Goal: Information Seeking & Learning: Learn about a topic

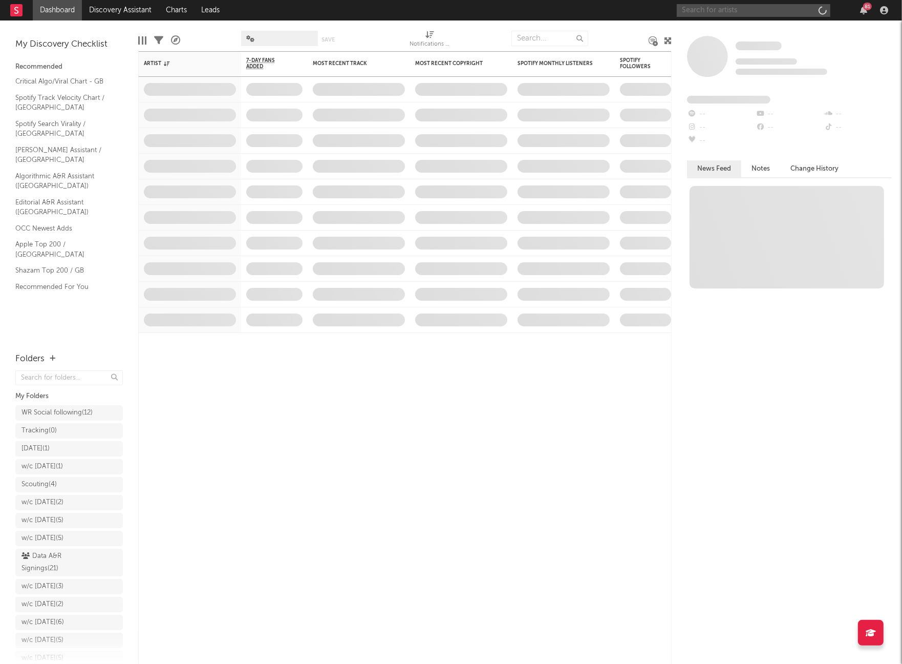
click at [702, 13] on input "text" at bounding box center [754, 10] width 154 height 13
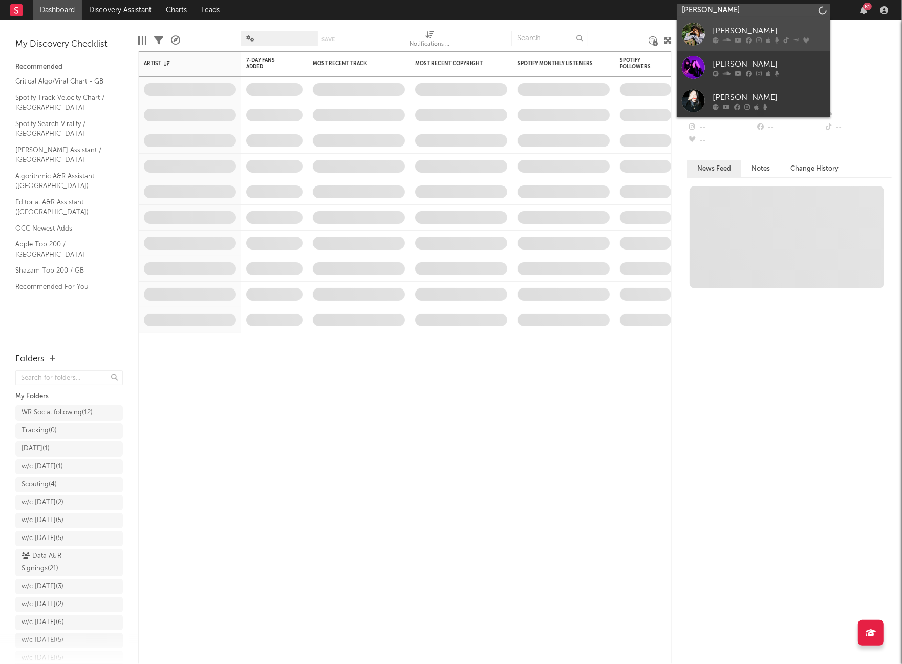
type input "olivia dean"
click at [692, 32] on div at bounding box center [693, 34] width 23 height 23
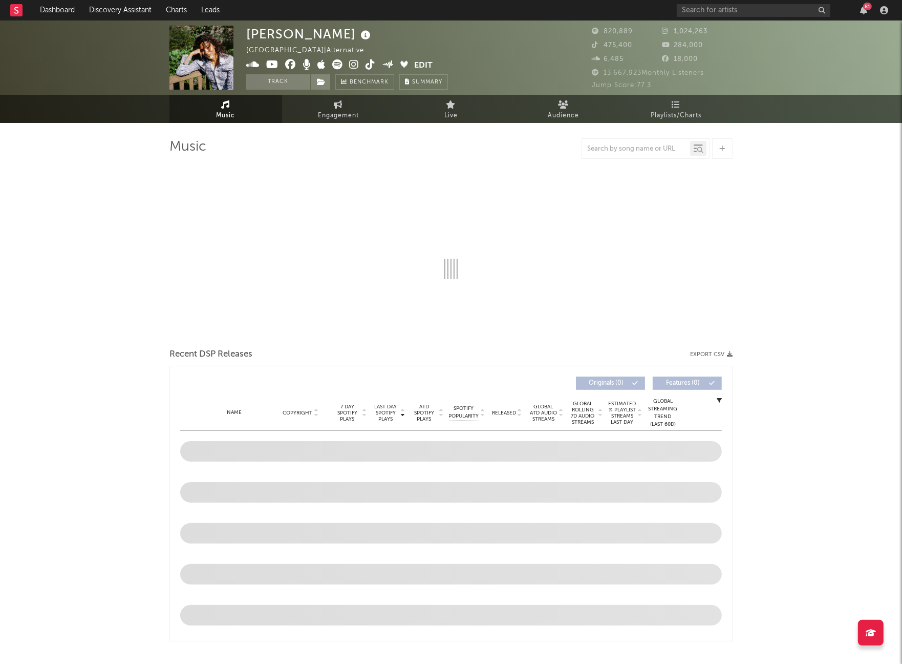
select select "6m"
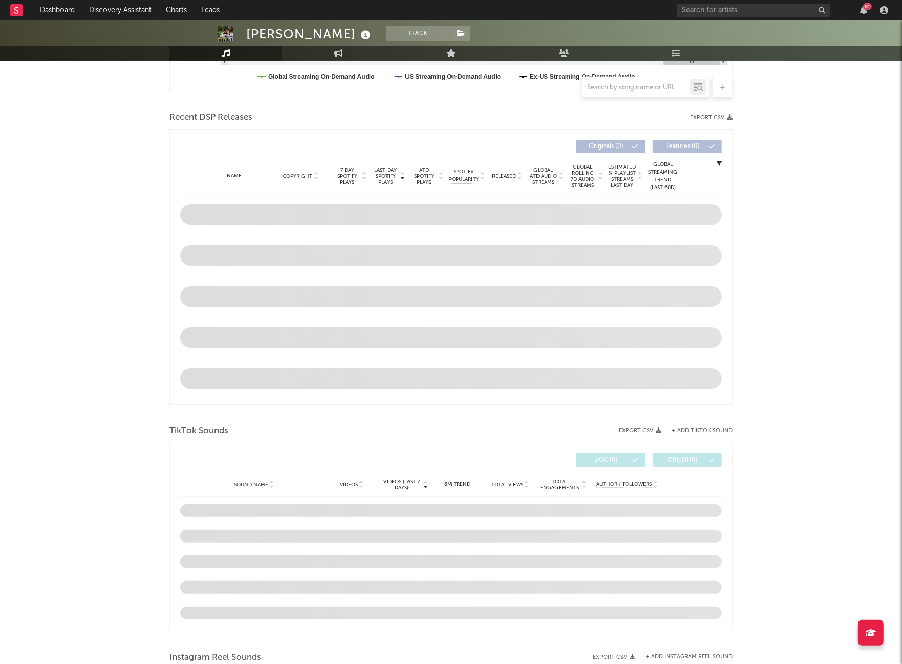
scroll to position [459, 0]
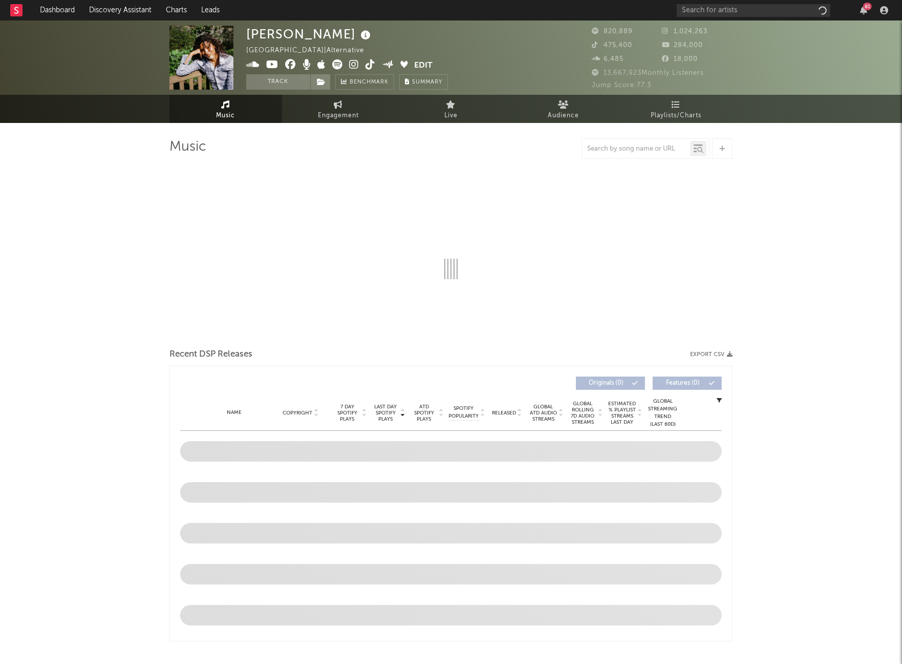
select select "6m"
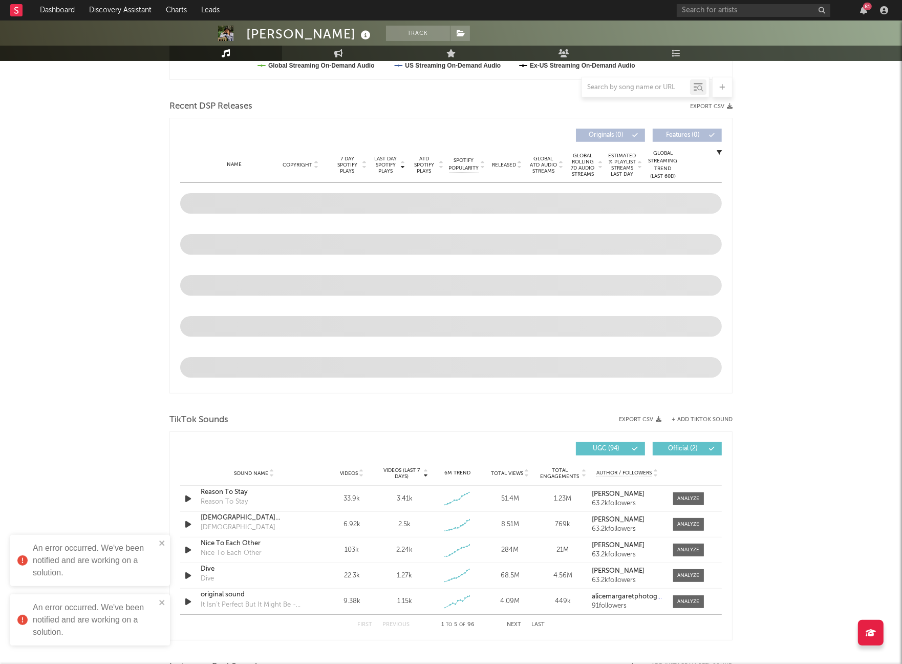
scroll to position [333, 0]
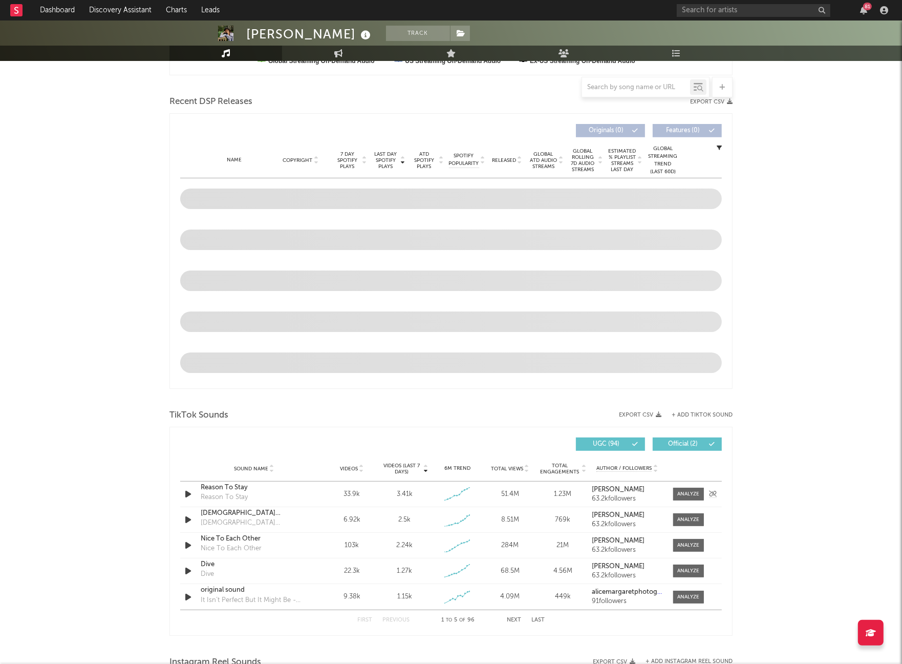
drag, startPoint x: 176, startPoint y: 489, endPoint x: 182, endPoint y: 489, distance: 6.2
click at [176, 489] on div "Videos (last 7 days) Sound Name Videos Videos (last 7 days) Total Views Total E…" at bounding box center [451, 531] width 563 height 209
click at [186, 491] on icon "button" at bounding box center [188, 494] width 11 height 13
click at [186, 491] on icon "button" at bounding box center [188, 494] width 10 height 13
click at [678, 489] on span at bounding box center [689, 494] width 31 height 13
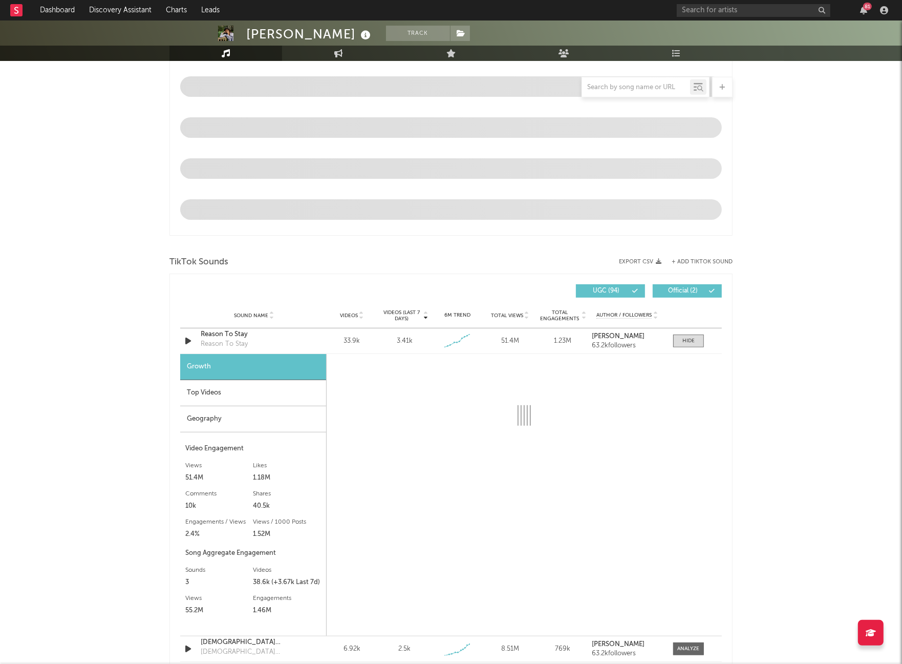
scroll to position [510, 0]
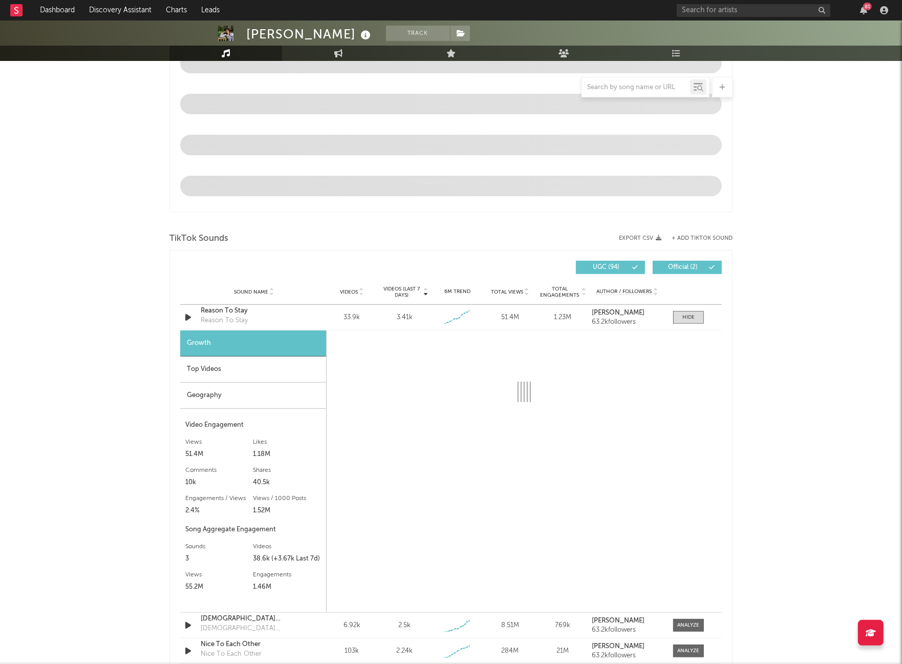
select select "6m"
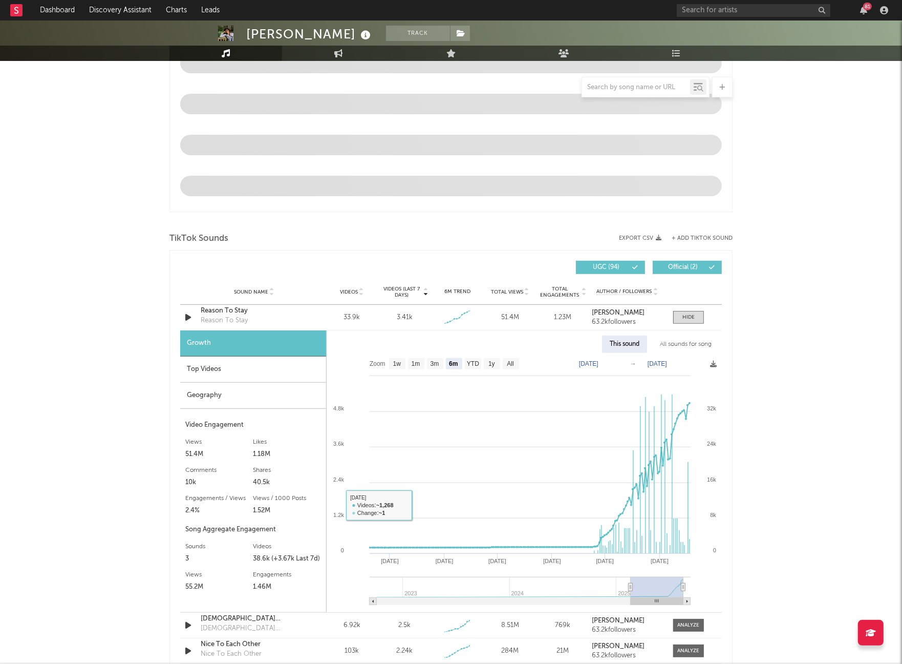
click at [263, 371] on div "Top Videos" at bounding box center [253, 369] width 146 height 26
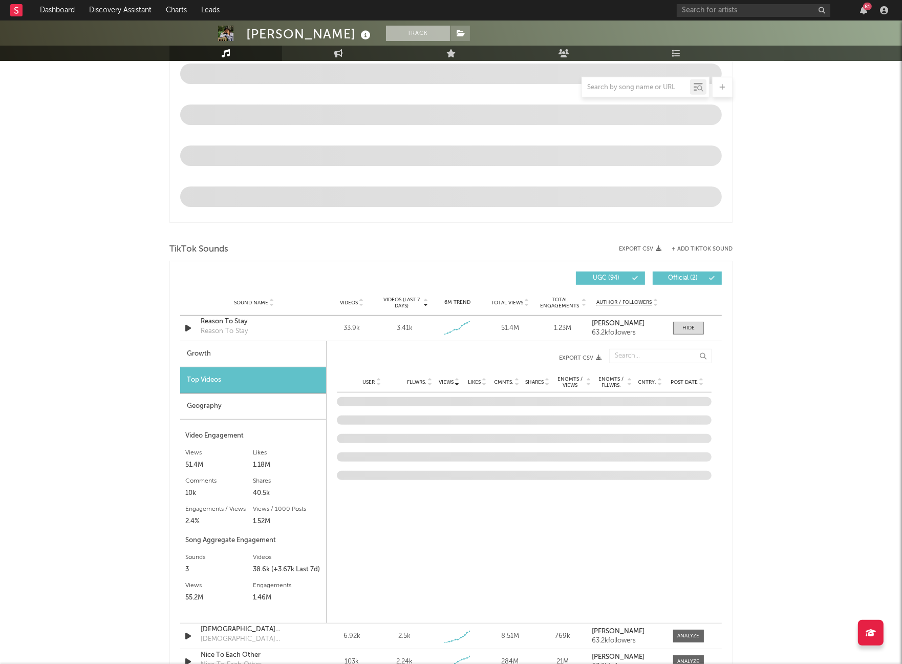
scroll to position [500, 0]
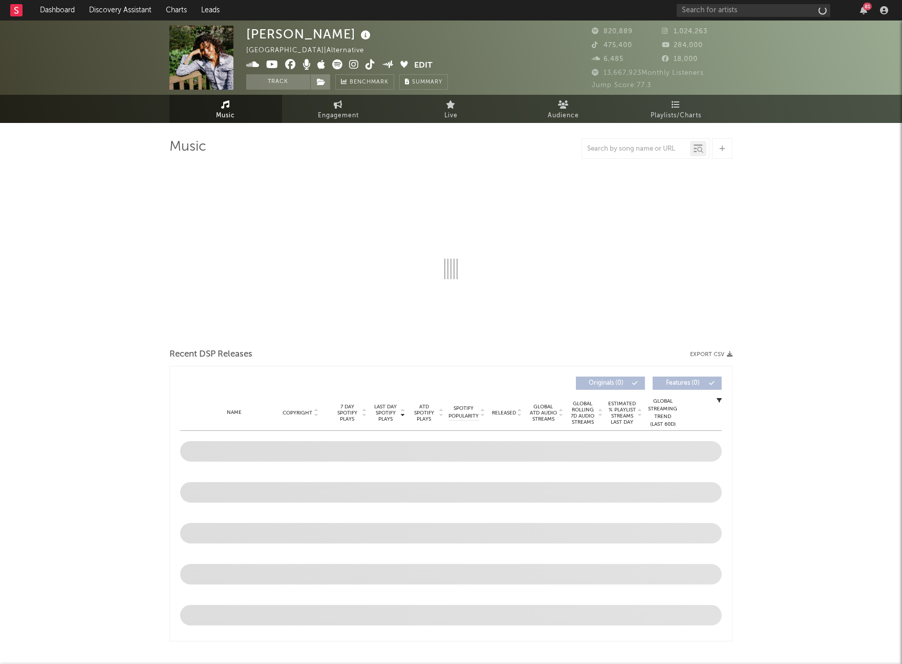
select select "6m"
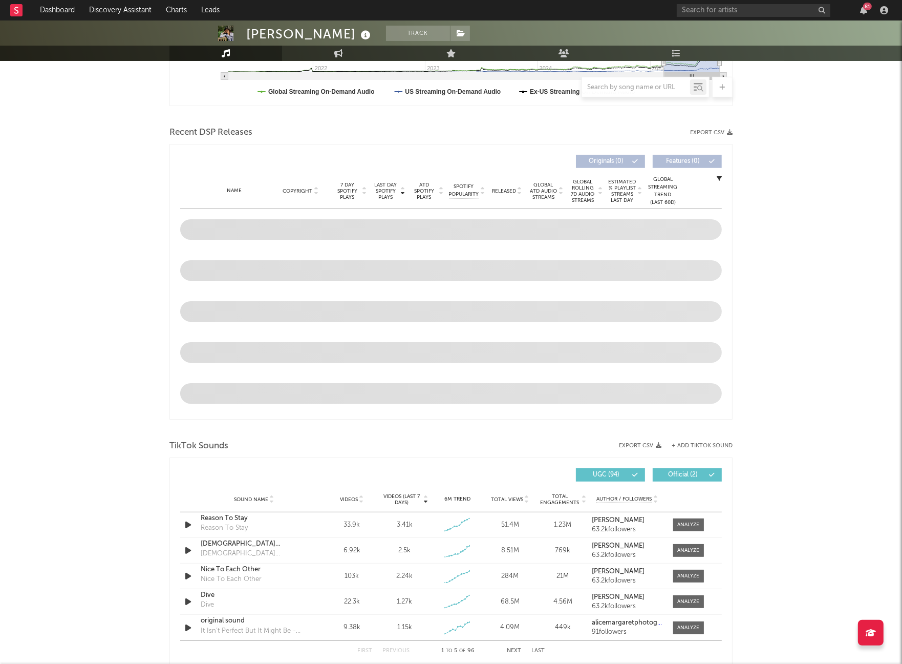
scroll to position [352, 0]
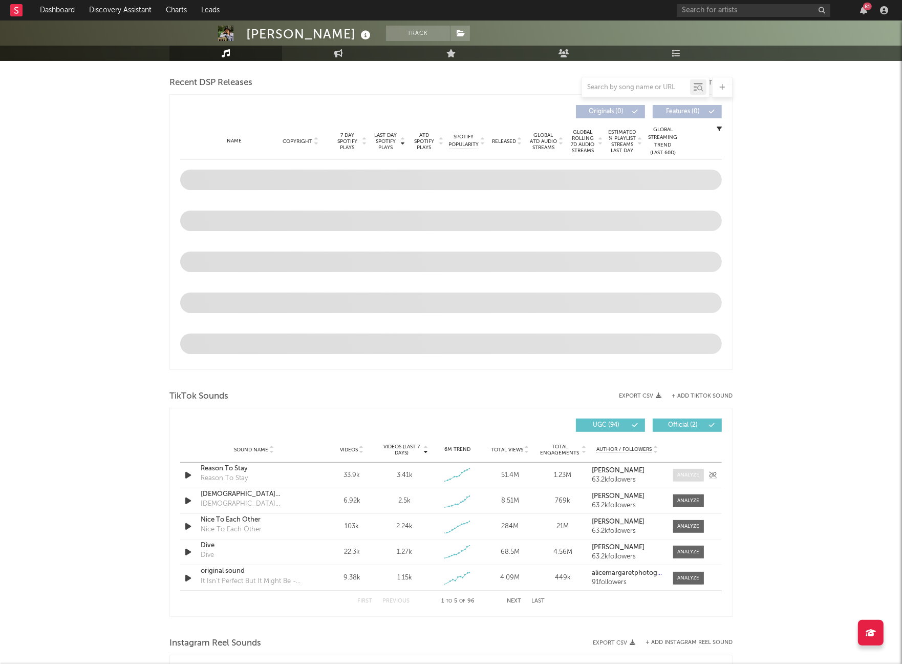
click at [678, 475] on div at bounding box center [689, 475] width 22 height 8
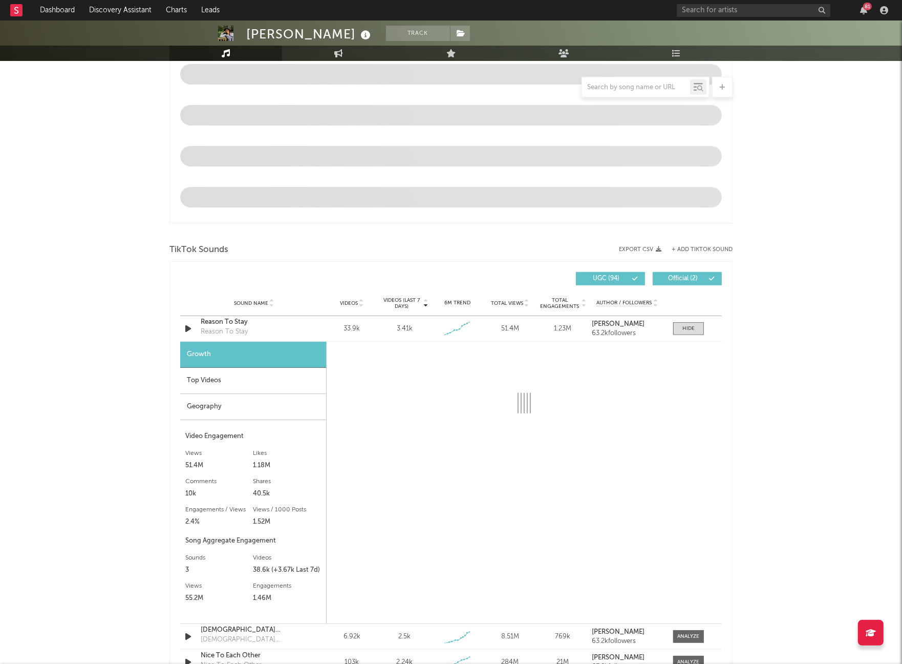
scroll to position [518, 0]
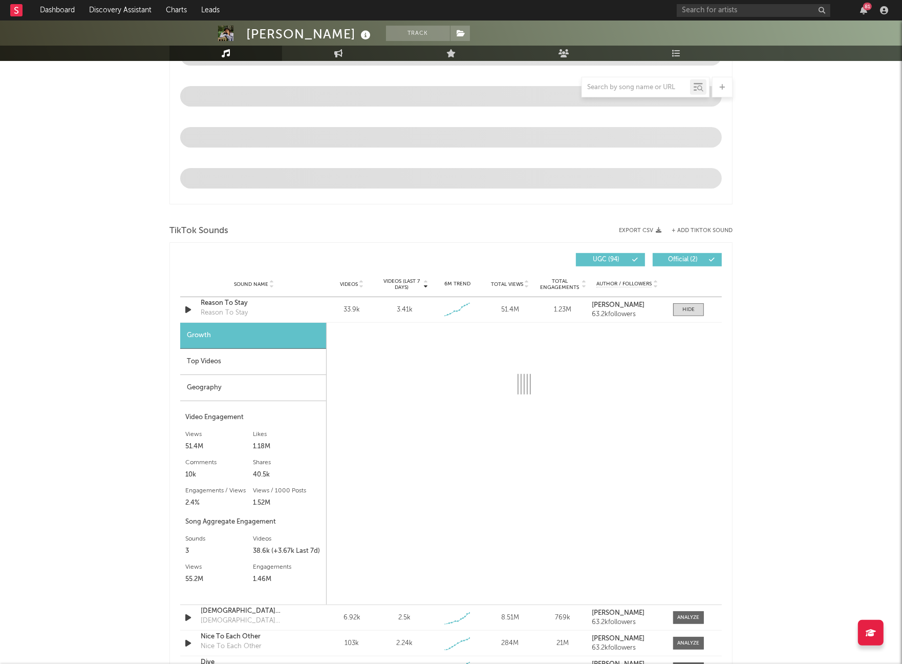
select select "6m"
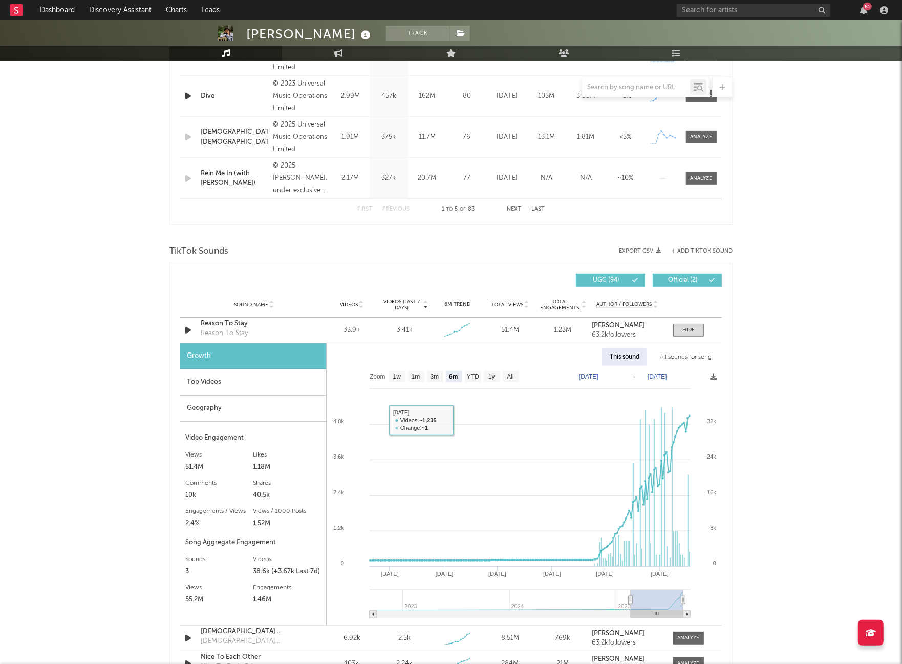
click at [263, 384] on div "Top Videos" at bounding box center [253, 382] width 146 height 26
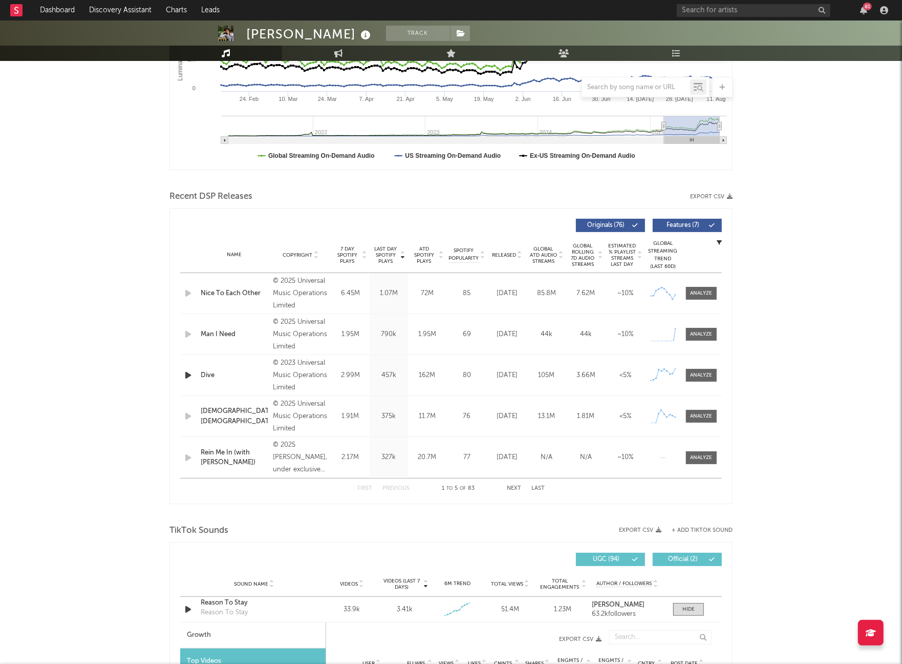
scroll to position [0, 0]
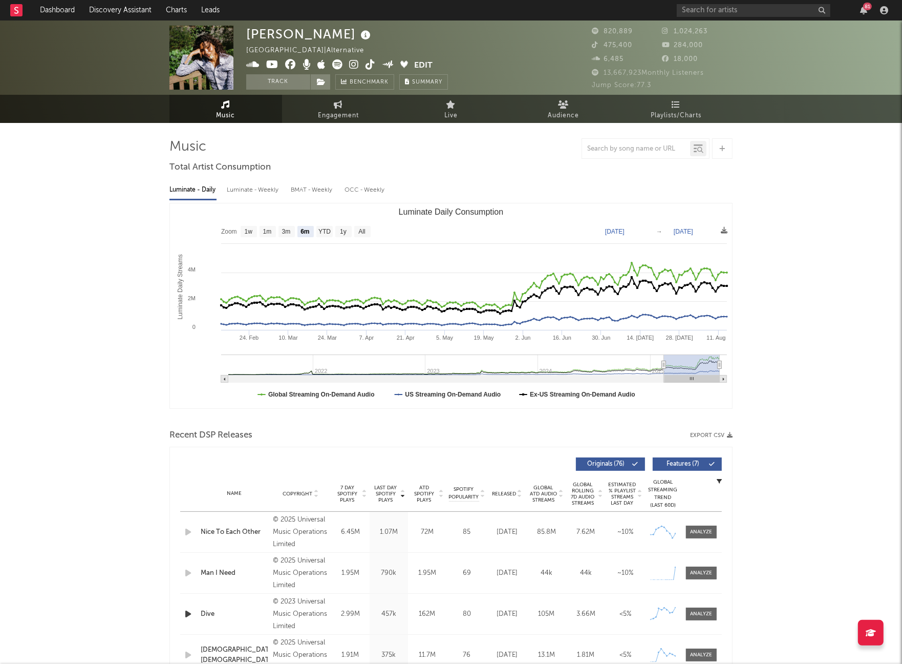
click at [372, 65] on icon at bounding box center [371, 64] width 10 height 10
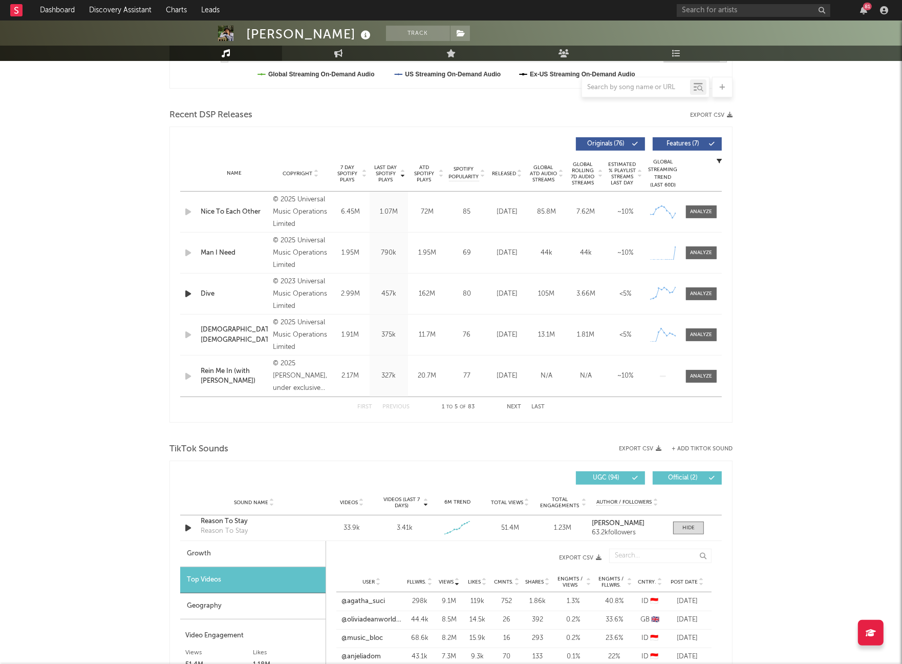
scroll to position [480, 0]
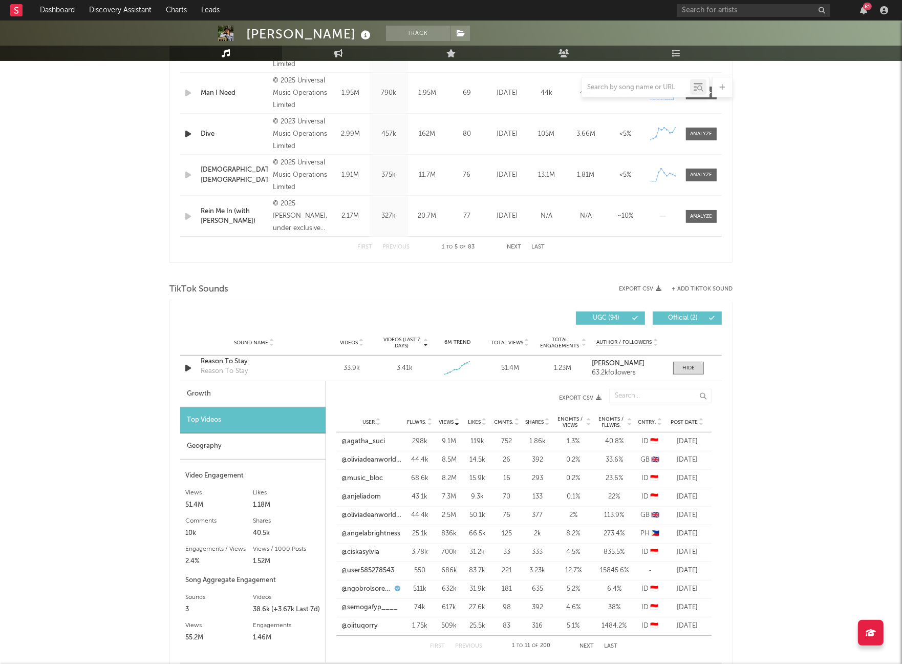
click at [688, 424] on span "Post Date" at bounding box center [684, 422] width 27 height 6
click at [359, 440] on link "@5angapta" at bounding box center [359, 441] width 35 height 10
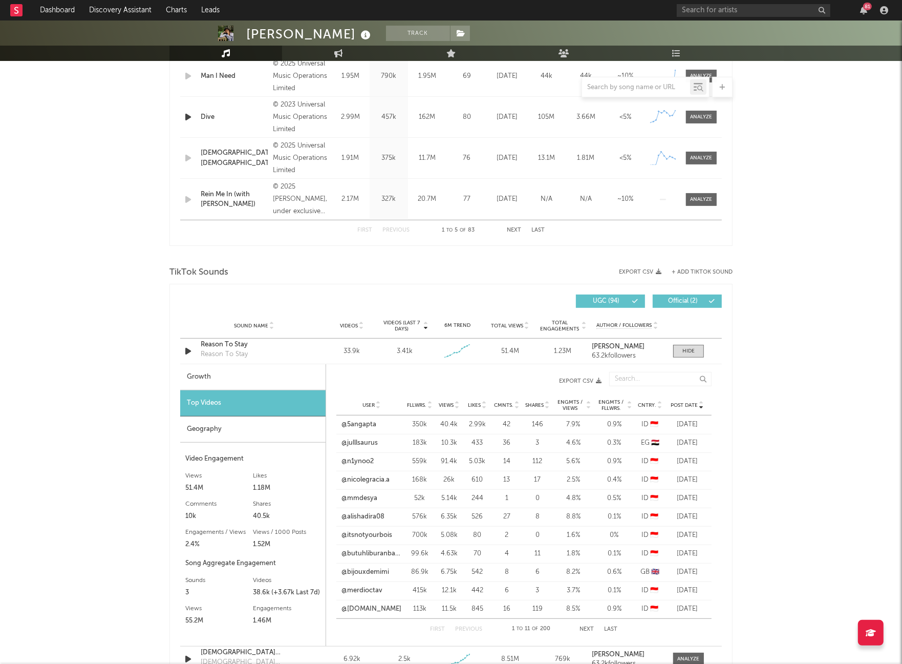
scroll to position [498, 0]
click at [584, 626] on button "Next" at bounding box center [587, 628] width 14 height 6
click at [679, 403] on span "Post Date" at bounding box center [684, 404] width 27 height 6
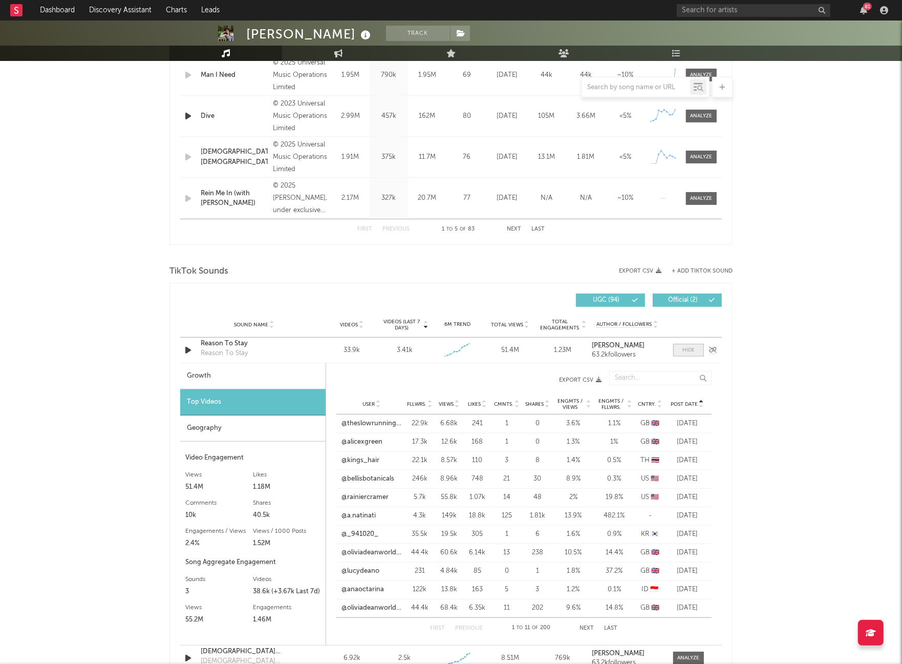
click at [681, 351] on span at bounding box center [689, 350] width 31 height 13
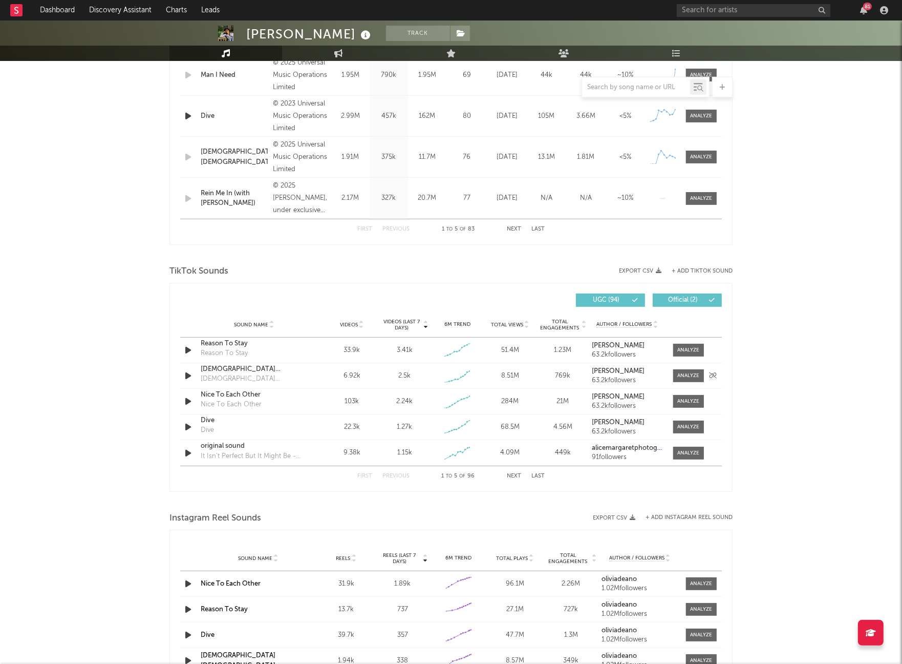
click at [687, 384] on div "Sound Name Lady Lady Lady Lady Videos 6.92k Videos (last 7 days) 2.5k Weekly Gr…" at bounding box center [451, 375] width 542 height 25
click at [689, 376] on div at bounding box center [689, 376] width 22 height 8
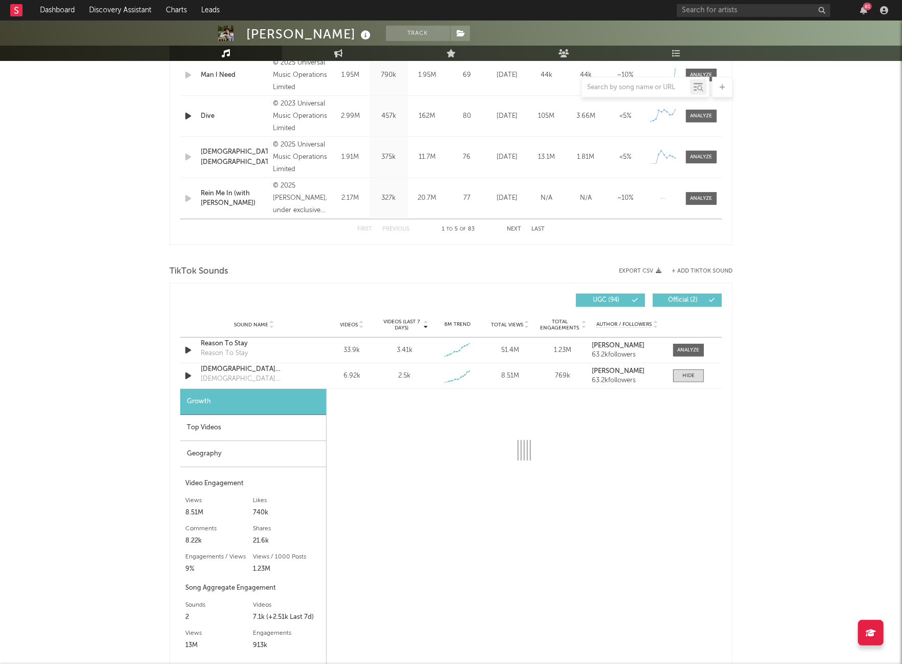
select select "1w"
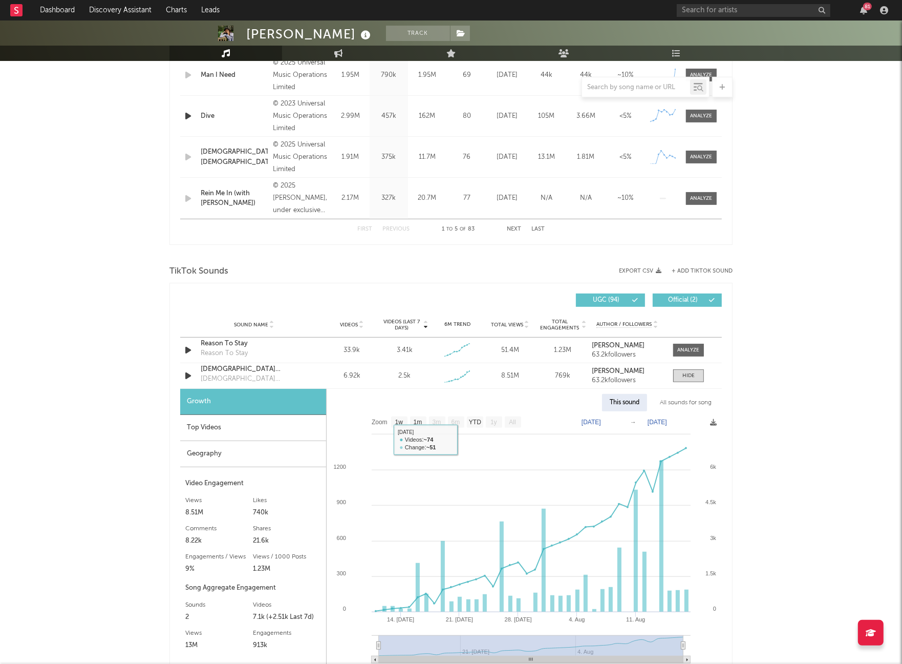
click at [294, 433] on div "Top Videos" at bounding box center [253, 428] width 146 height 26
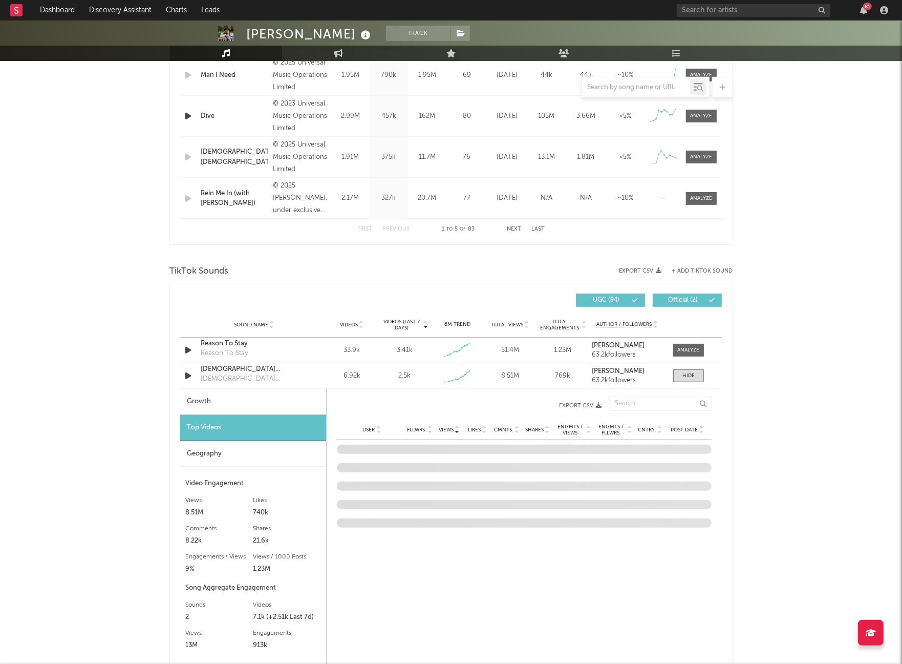
click at [694, 427] on span "Post Date" at bounding box center [684, 430] width 27 height 6
click at [691, 374] on div at bounding box center [689, 376] width 12 height 8
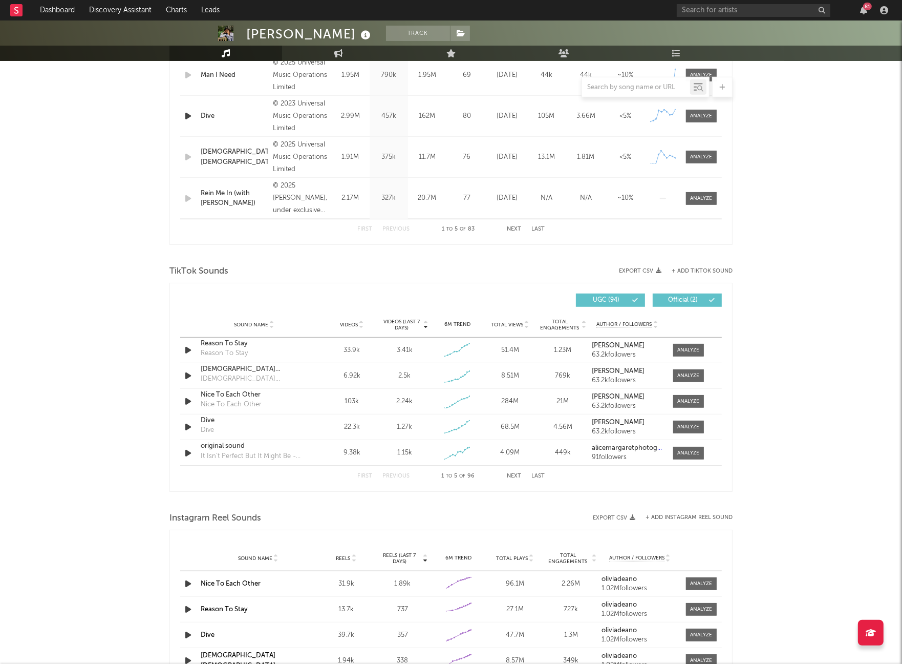
click at [699, 269] on button "+ Add TikTok Sound" at bounding box center [702, 271] width 61 height 6
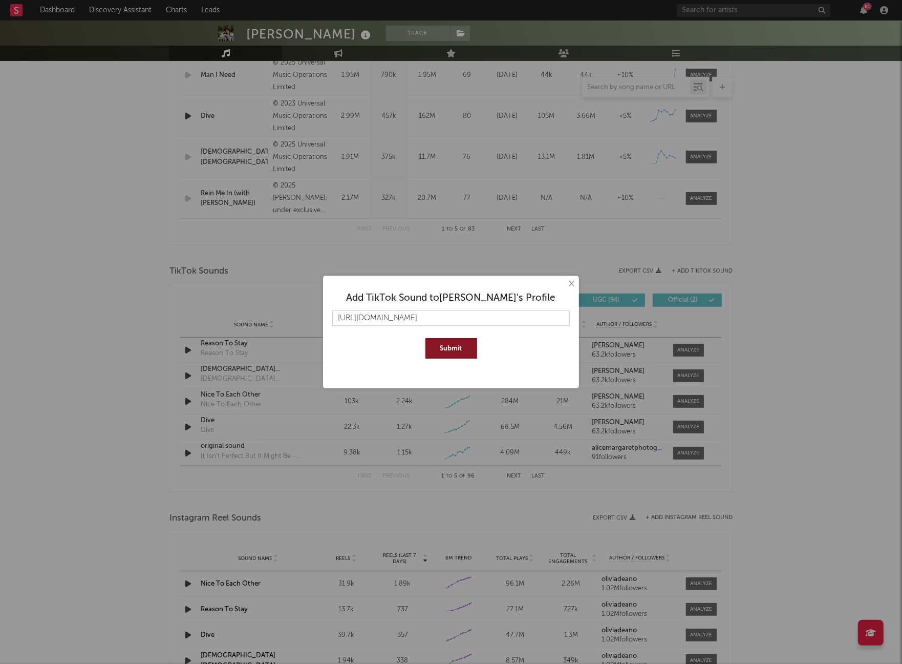
scroll to position [0, 7]
type input "https://www.tiktok.com/music/Man-I-Need-7537414199037052945"
click at [445, 346] on button "Submit" at bounding box center [452, 348] width 52 height 20
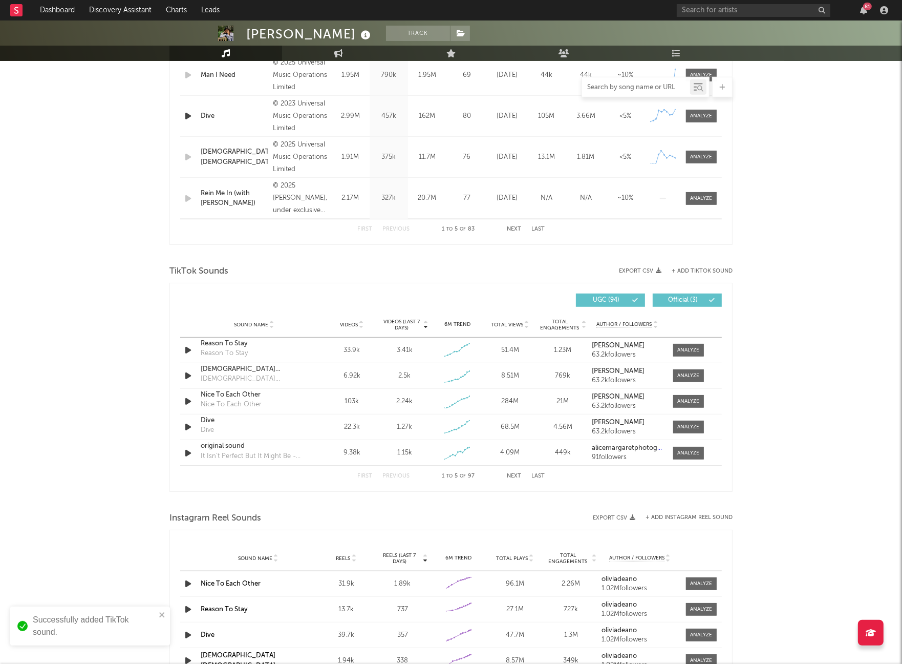
scroll to position [495, 0]
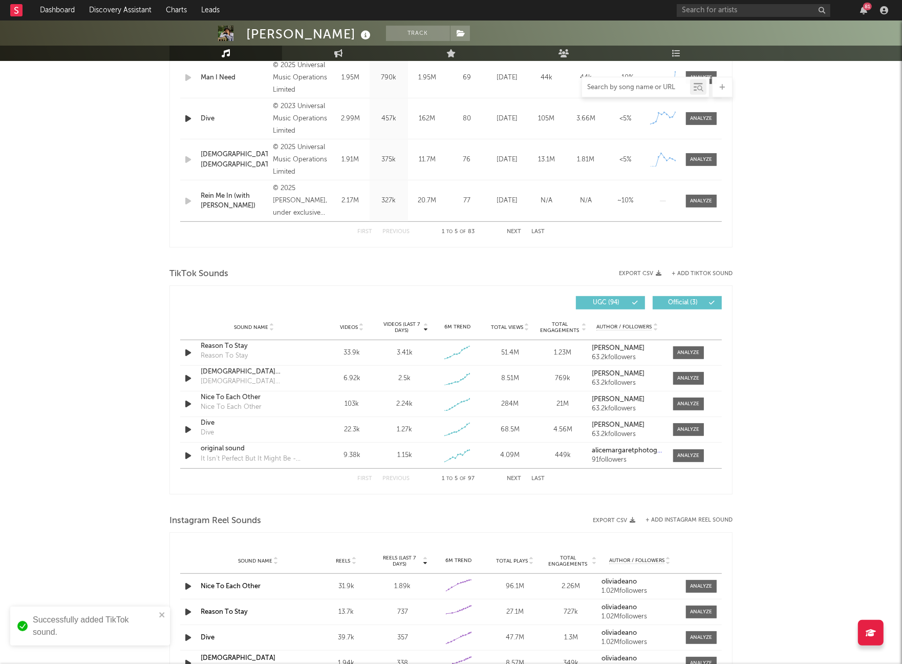
click at [647, 89] on input "text" at bounding box center [636, 87] width 108 height 8
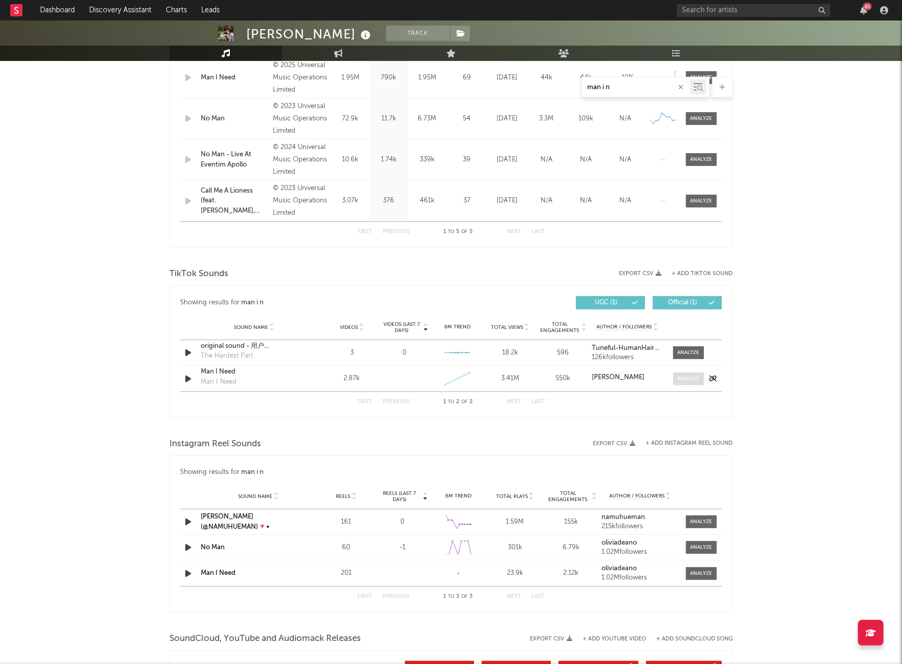
type input "man i n"
click at [697, 377] on div at bounding box center [689, 379] width 22 height 8
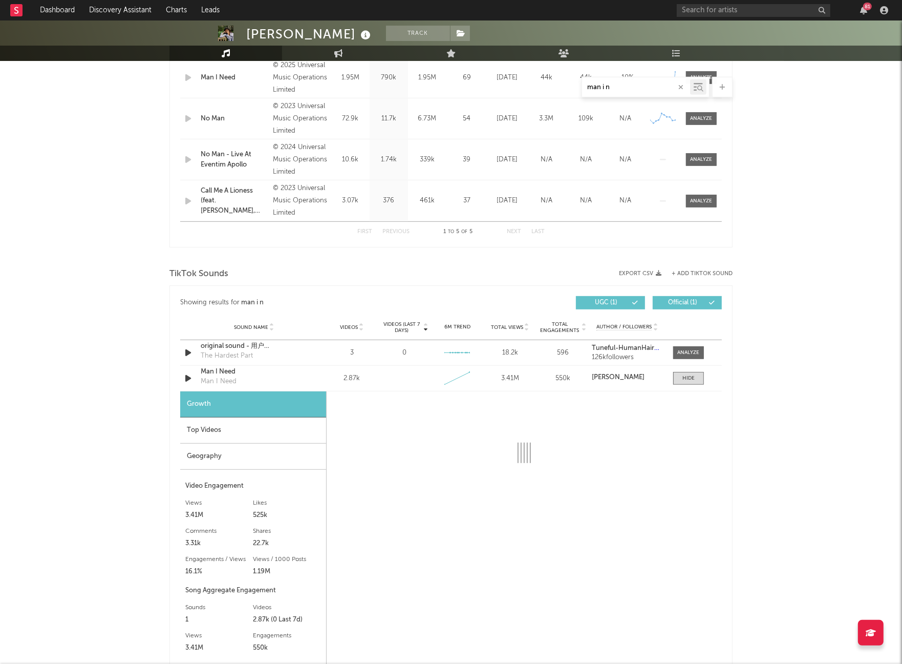
select select "1w"
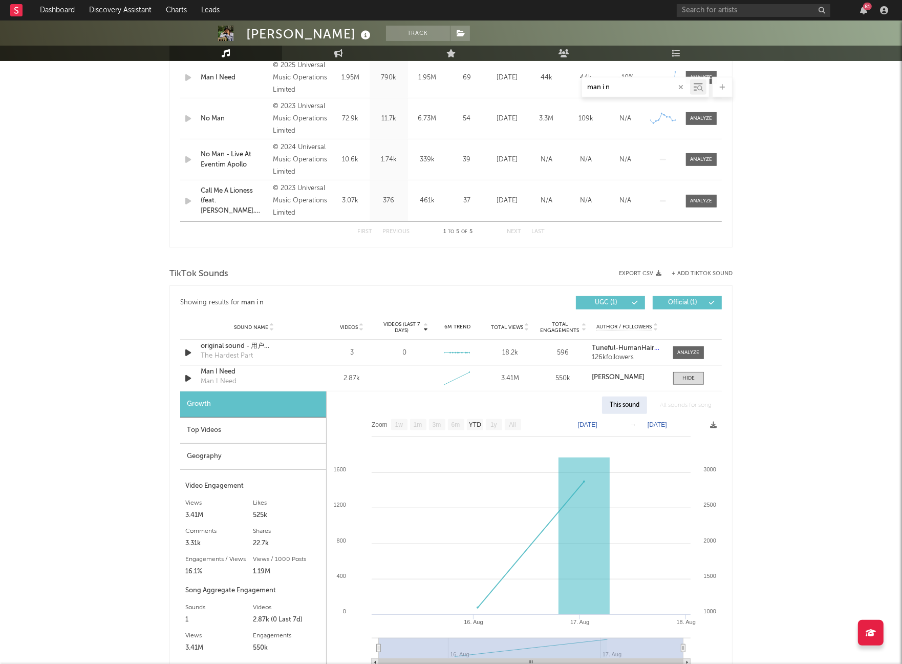
click at [223, 429] on div "Top Videos" at bounding box center [253, 430] width 146 height 26
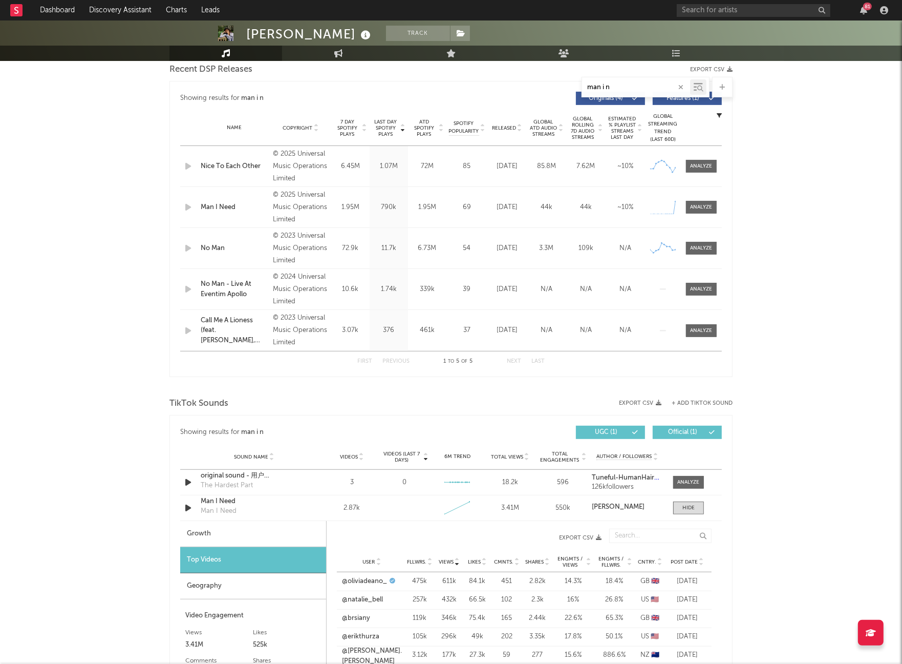
scroll to position [365, 0]
click at [704, 209] on div at bounding box center [702, 208] width 22 height 8
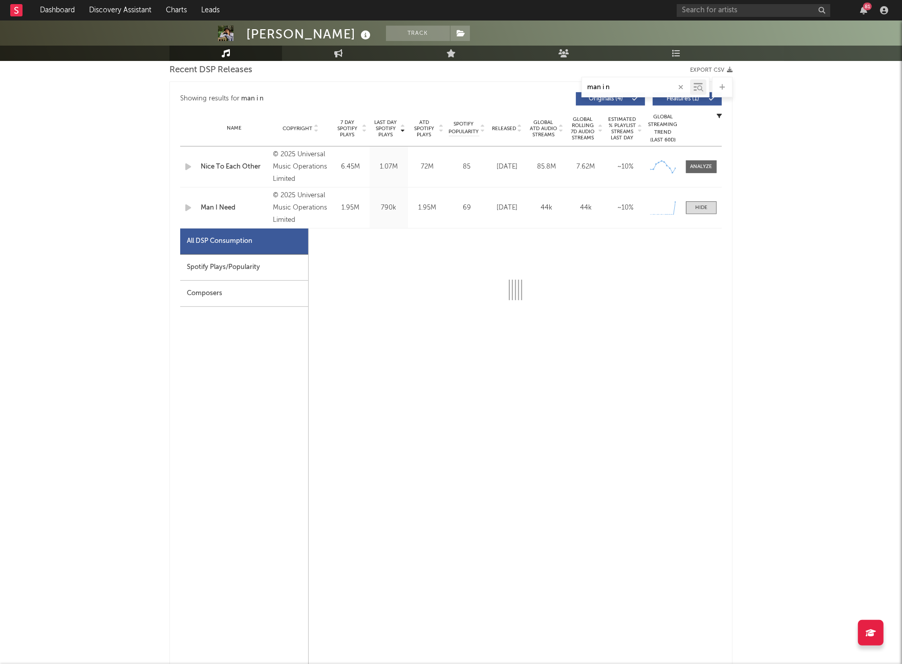
select select "1w"
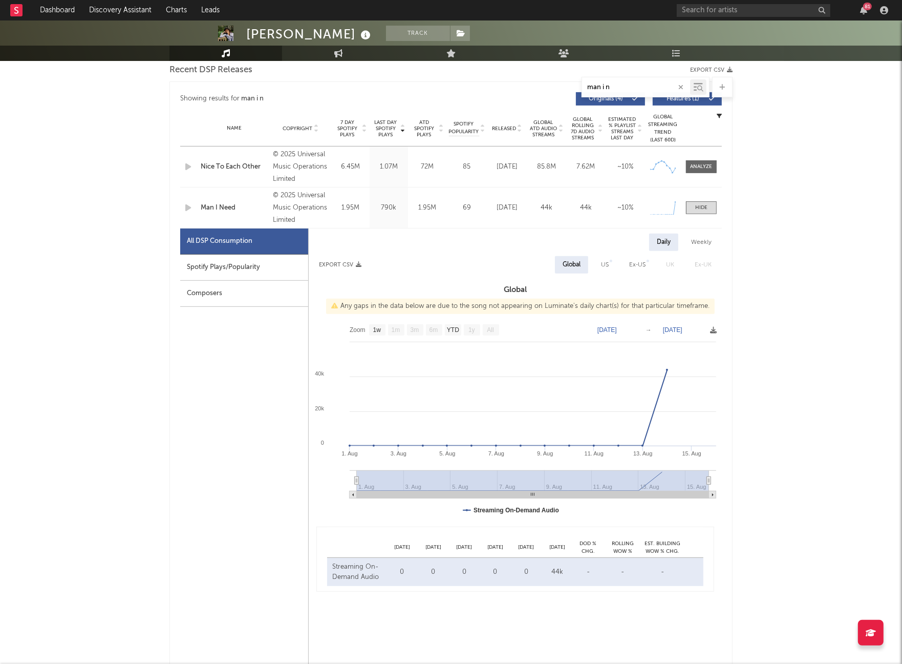
click at [237, 264] on div "Spotify Plays/Popularity" at bounding box center [244, 268] width 128 height 26
select select "1w"
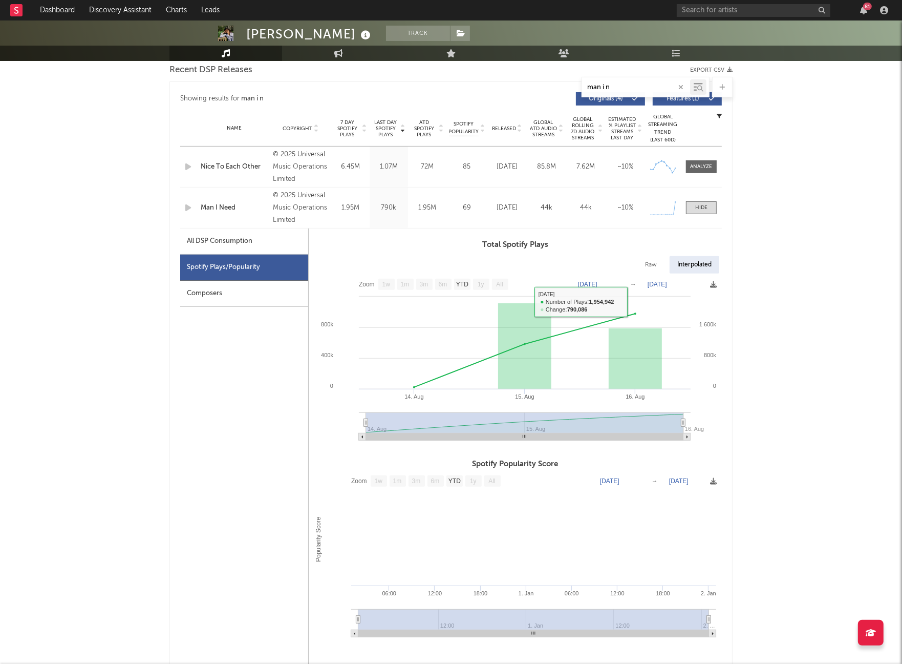
scroll to position [366, 0]
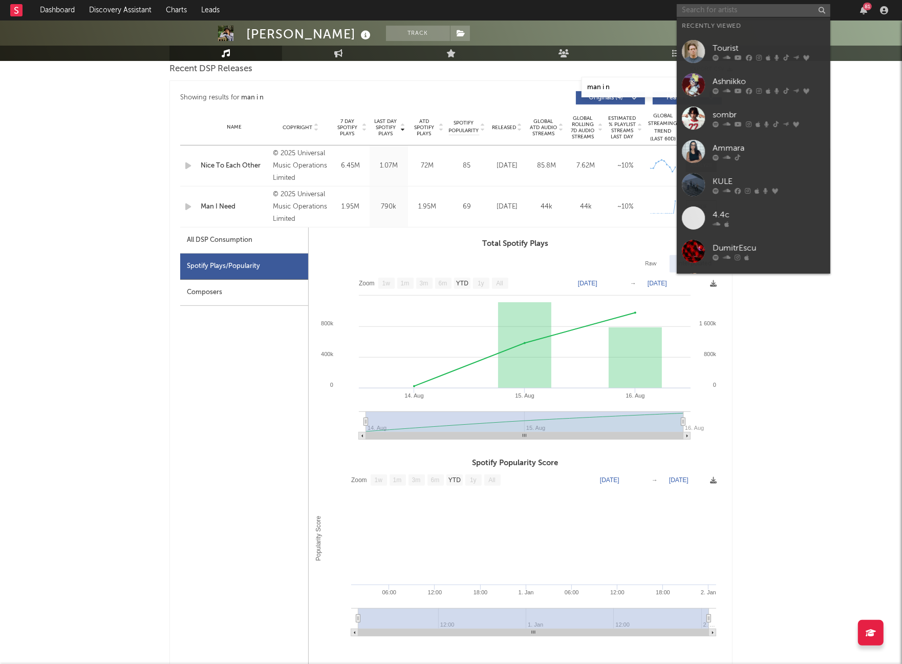
click at [720, 8] on input "text" at bounding box center [754, 10] width 154 height 13
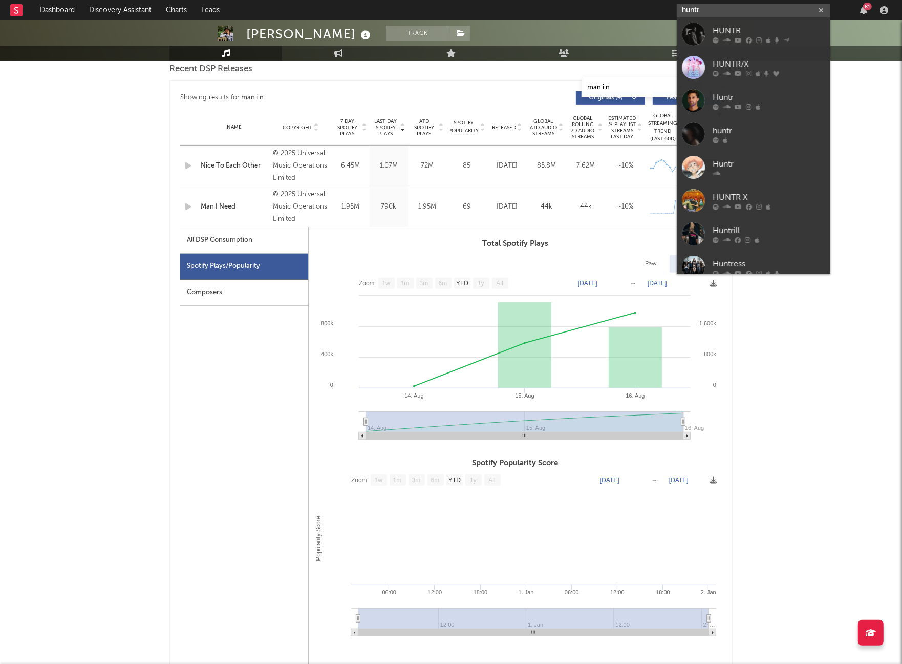
click at [713, 12] on input "huntr" at bounding box center [754, 10] width 154 height 13
paste input "ttps://open.spotify.com/track/1CPZ5BxNNd0n0nF4Orb9JS?si=b3262abeab984450"
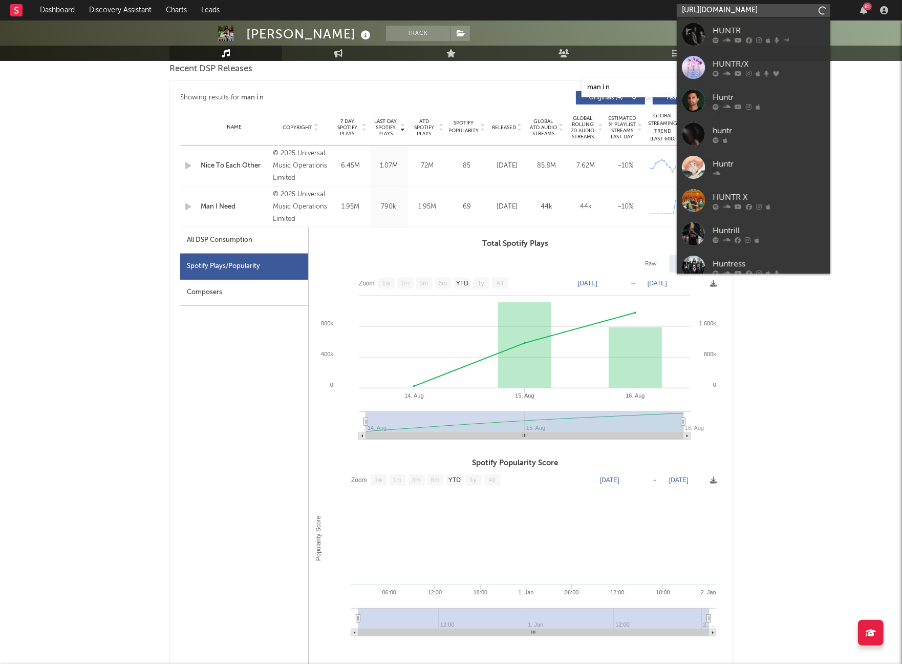
scroll to position [0, 136]
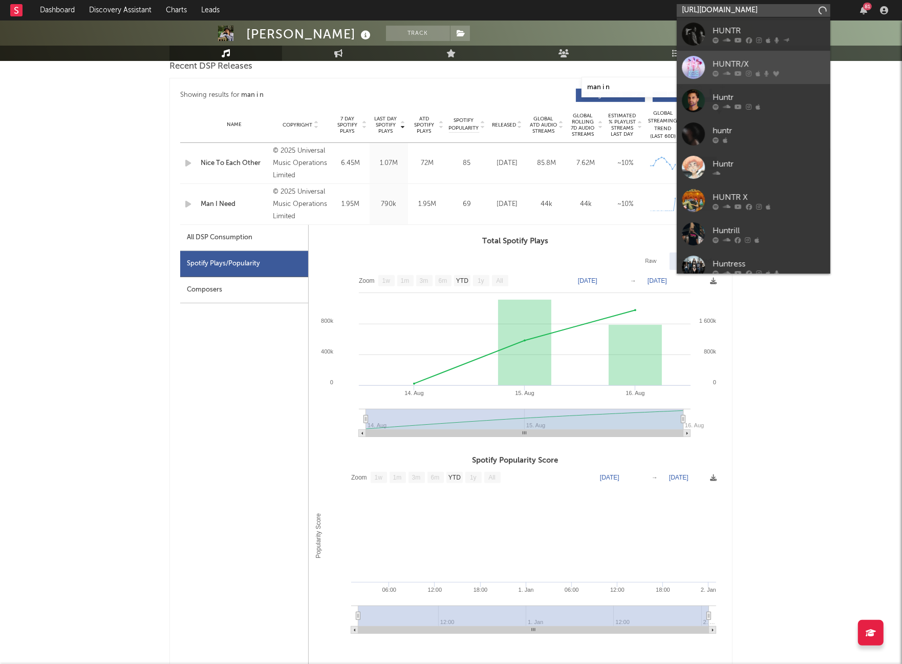
type input "https://open.spotify.com/track/1CPZ5BxNNd0n0nF4Orb9JS?si=b3262abeab984450"
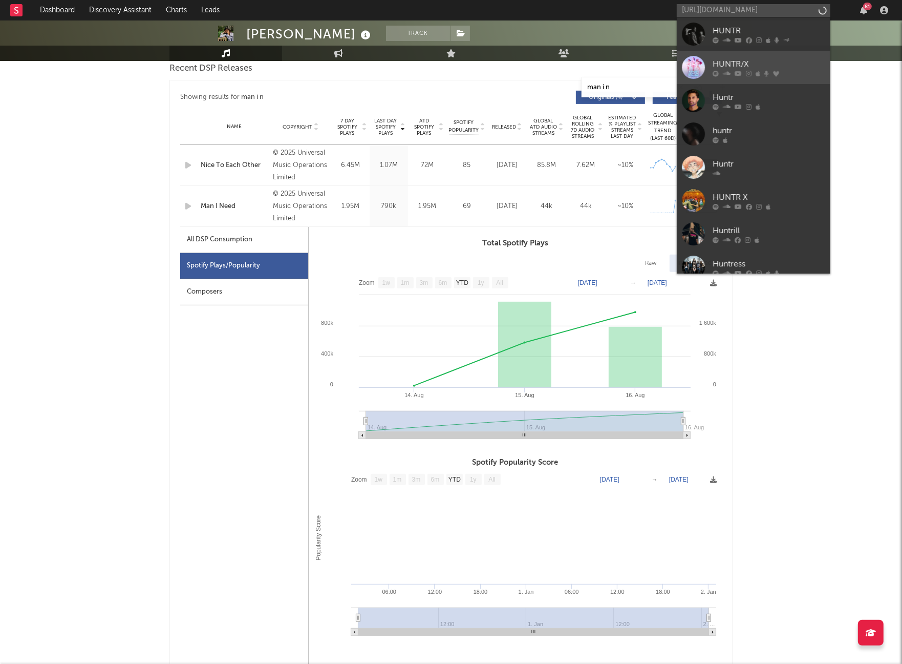
click at [698, 59] on div at bounding box center [693, 67] width 23 height 23
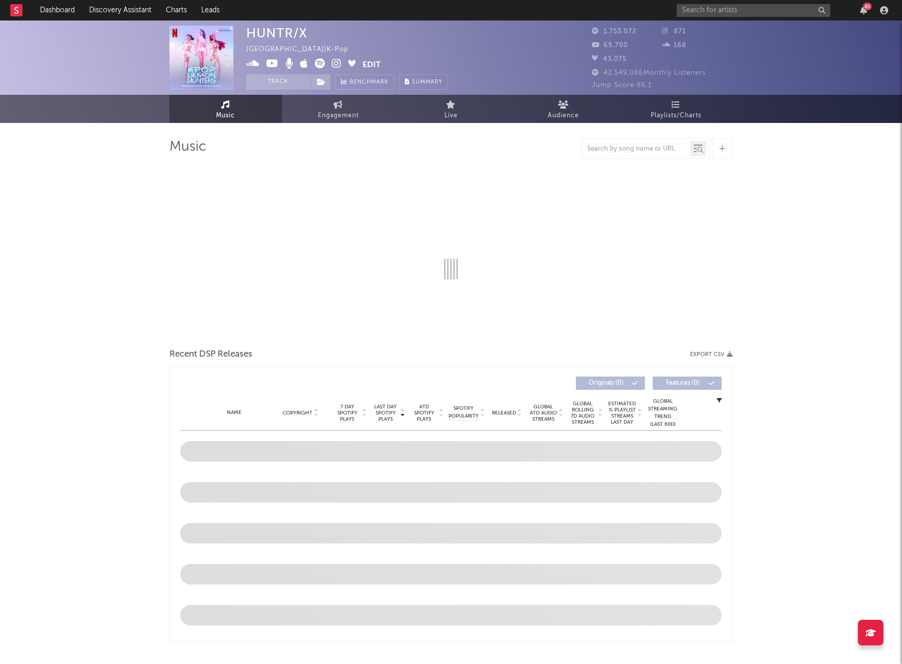
select select "1w"
